Goal: Information Seeking & Learning: Learn about a topic

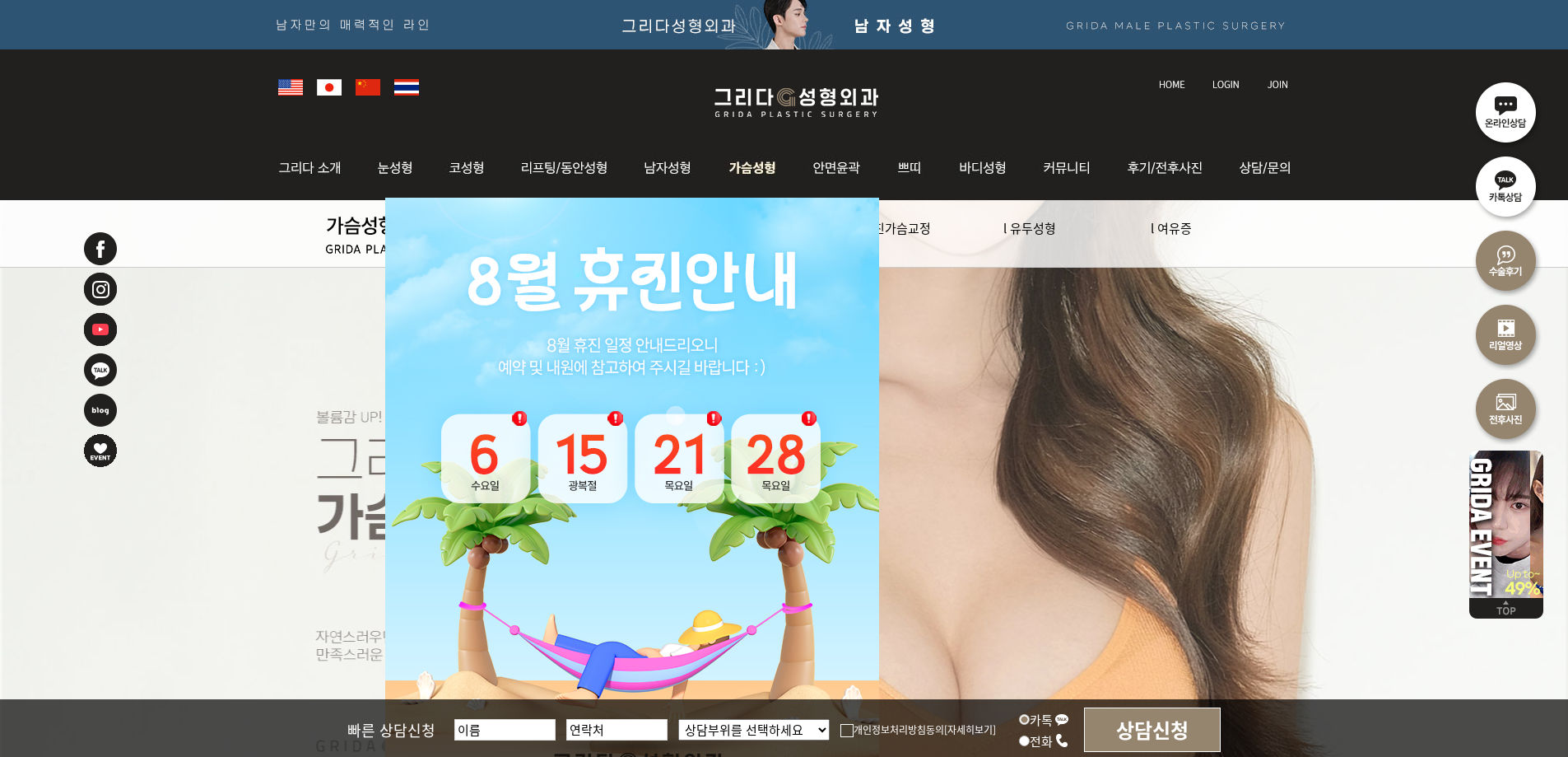
click at [742, 163] on img at bounding box center [753, 168] width 84 height 64
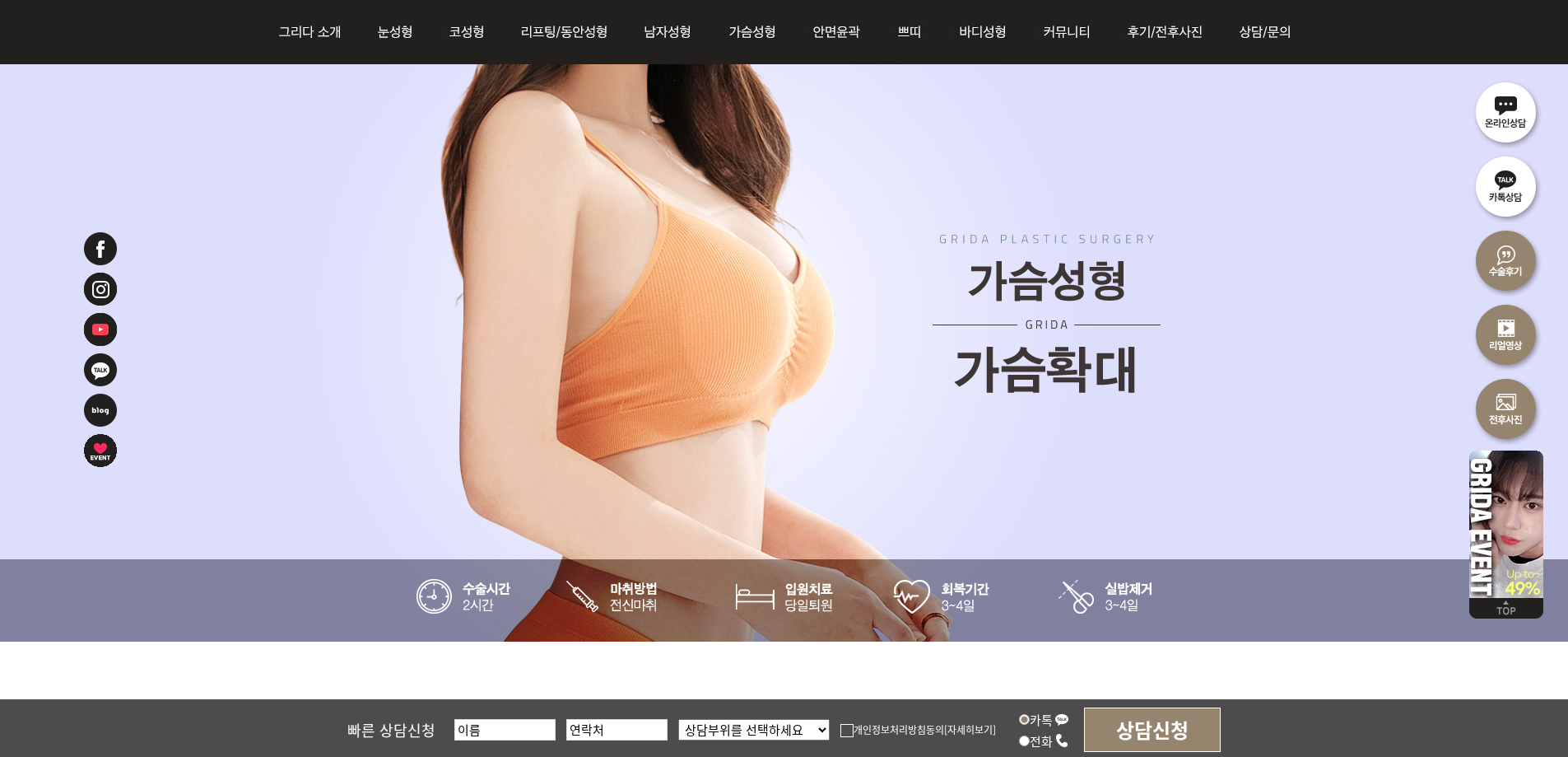
scroll to position [82, 0]
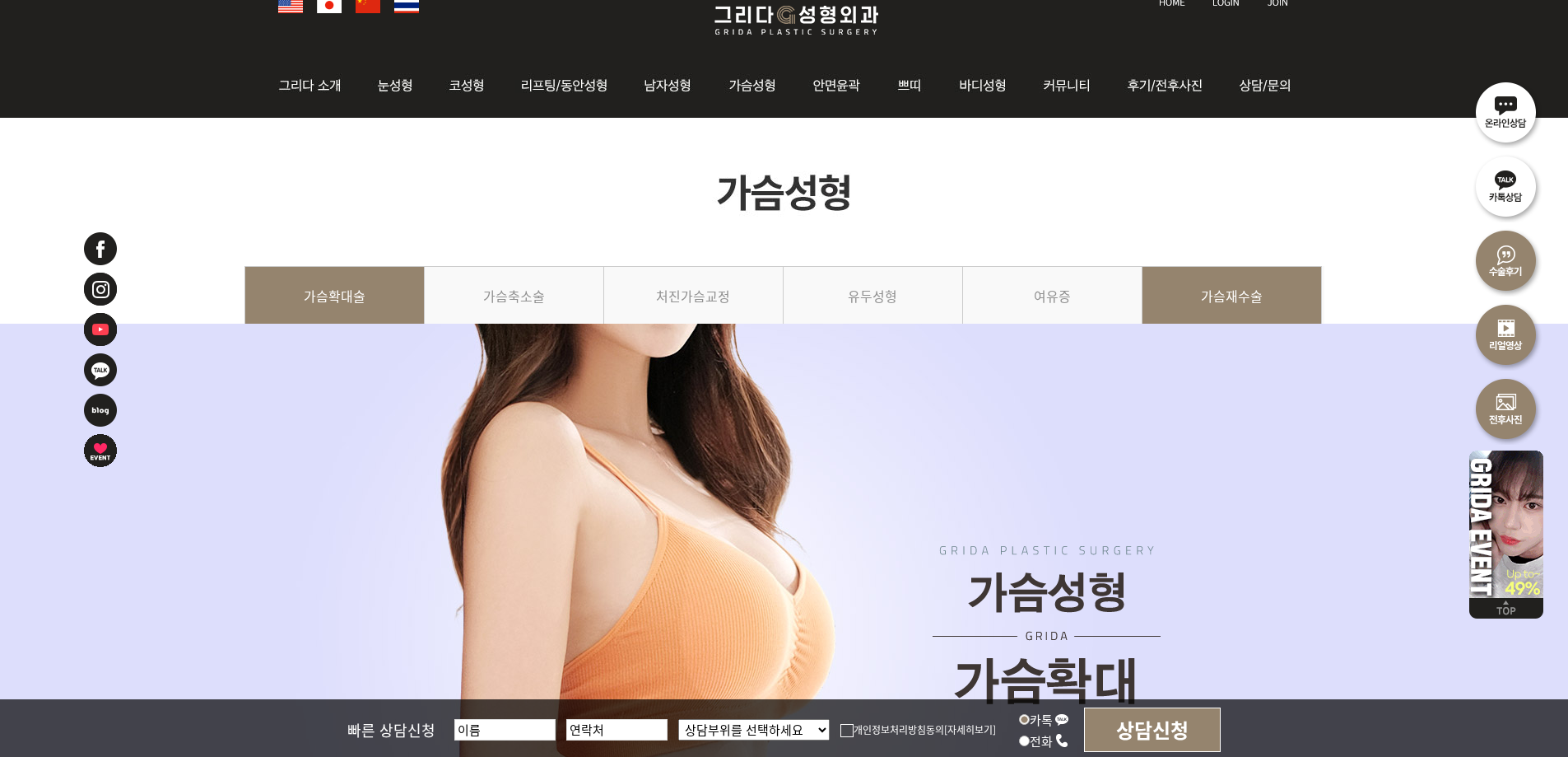
click at [1258, 290] on link "가슴재수술" at bounding box center [1232, 304] width 180 height 75
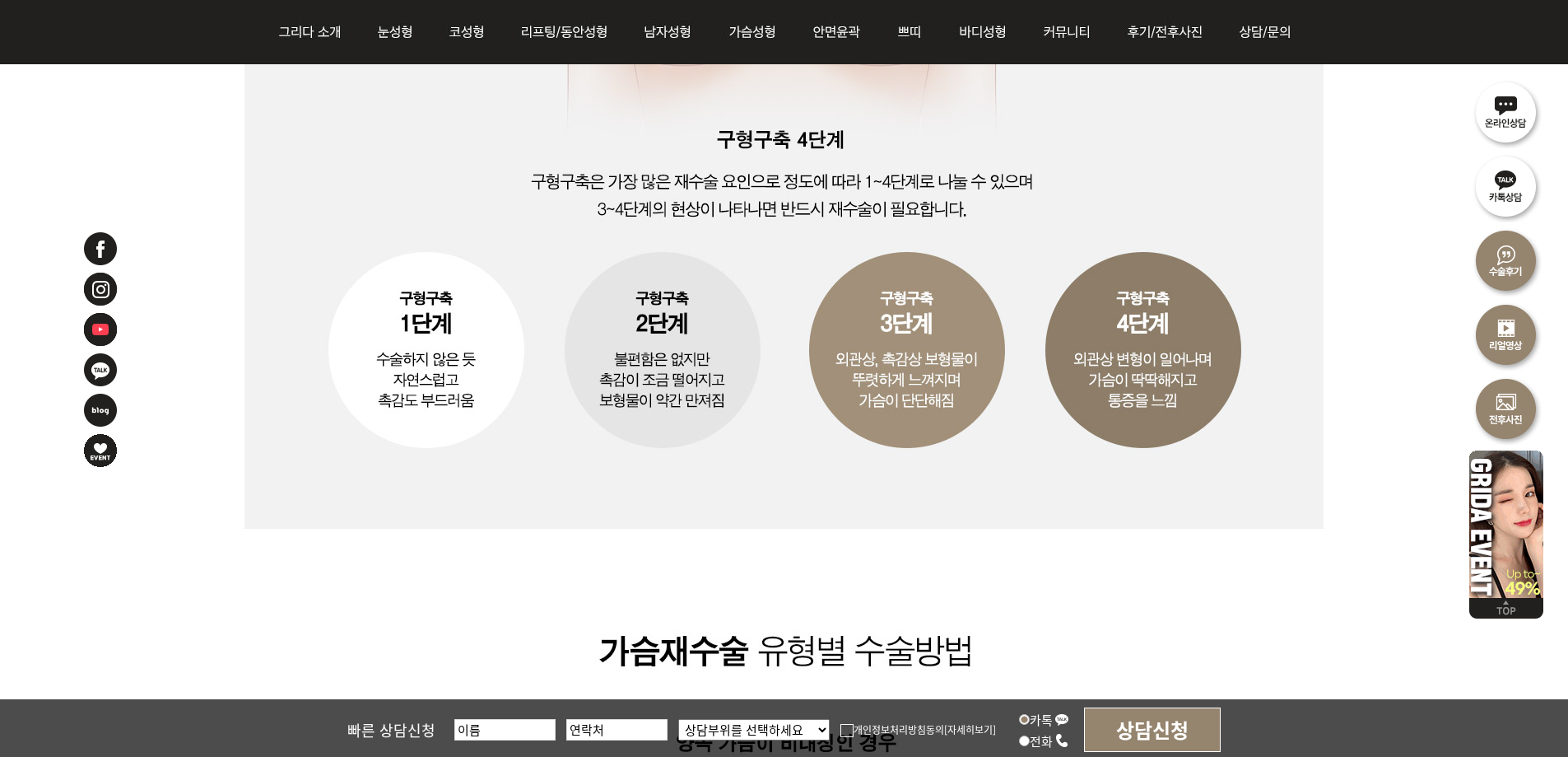
scroll to position [1811, 0]
